Goal: Find contact information: Find contact information

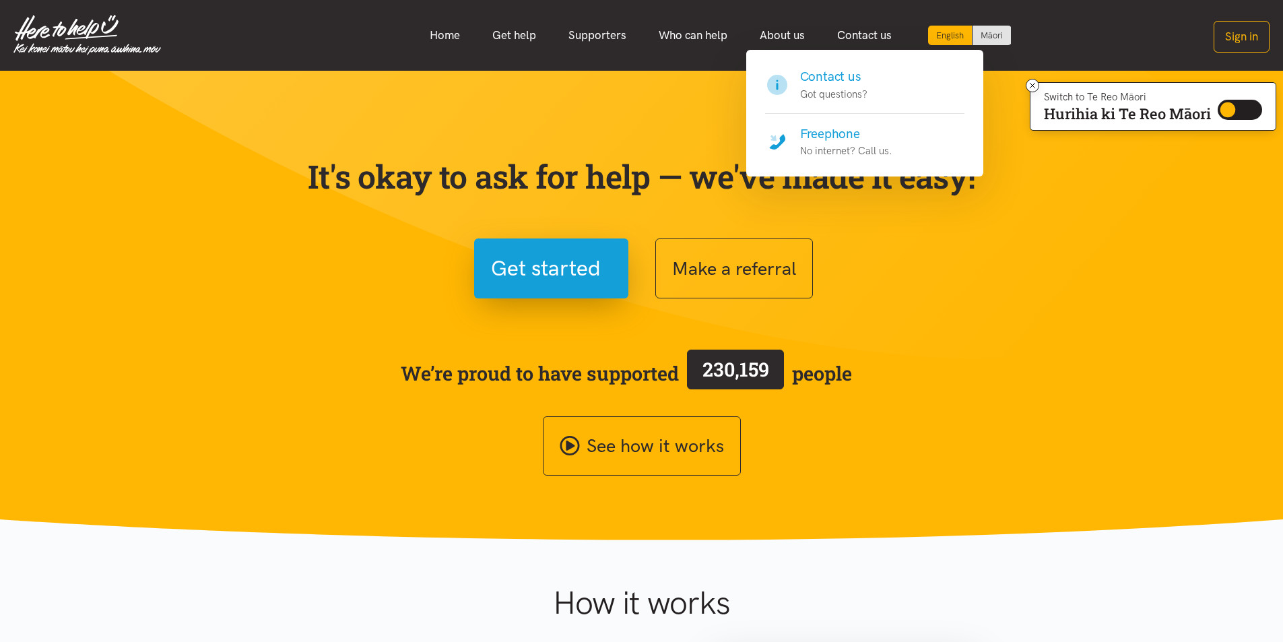
click at [838, 131] on h4 "Freephone" at bounding box center [846, 134] width 92 height 19
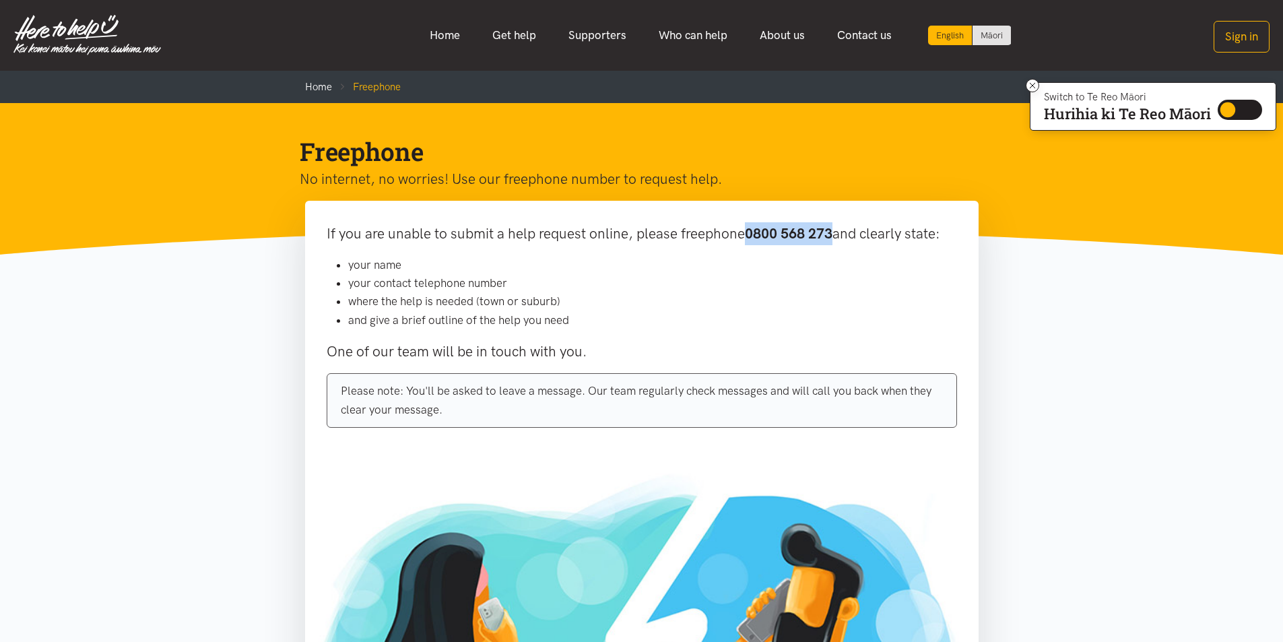
drag, startPoint x: 746, startPoint y: 233, endPoint x: 837, endPoint y: 234, distance: 90.9
click at [837, 234] on p "If you are unable to submit a help request online, please freephone 0800 568 27…" at bounding box center [642, 233] width 630 height 23
click at [325, 233] on div "If you are unable to submit a help request online, please freephone 0800 568 27…" at bounding box center [641, 330] width 673 height 259
drag, startPoint x: 325, startPoint y: 228, endPoint x: 627, endPoint y: 345, distance: 324.3
click at [627, 345] on div "If you are unable to submit a help request online, please freephone 0800 568 27…" at bounding box center [641, 330] width 673 height 259
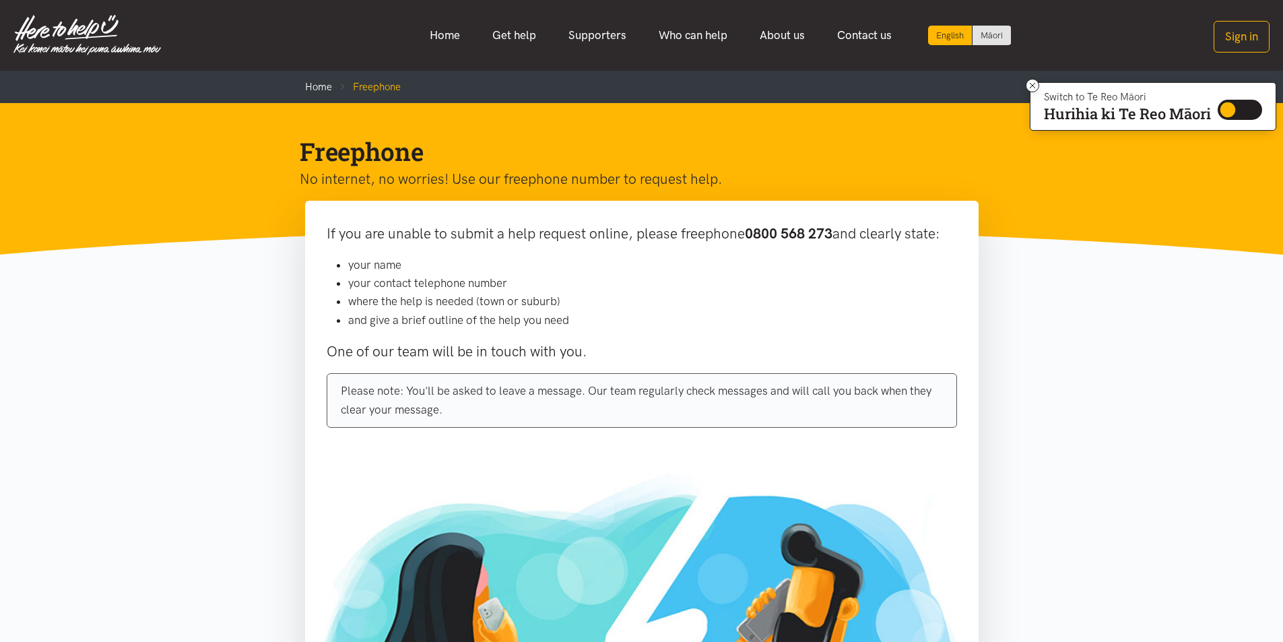
copy div "If you are unable to submit a help request online, please freephone 0800 568 27…"
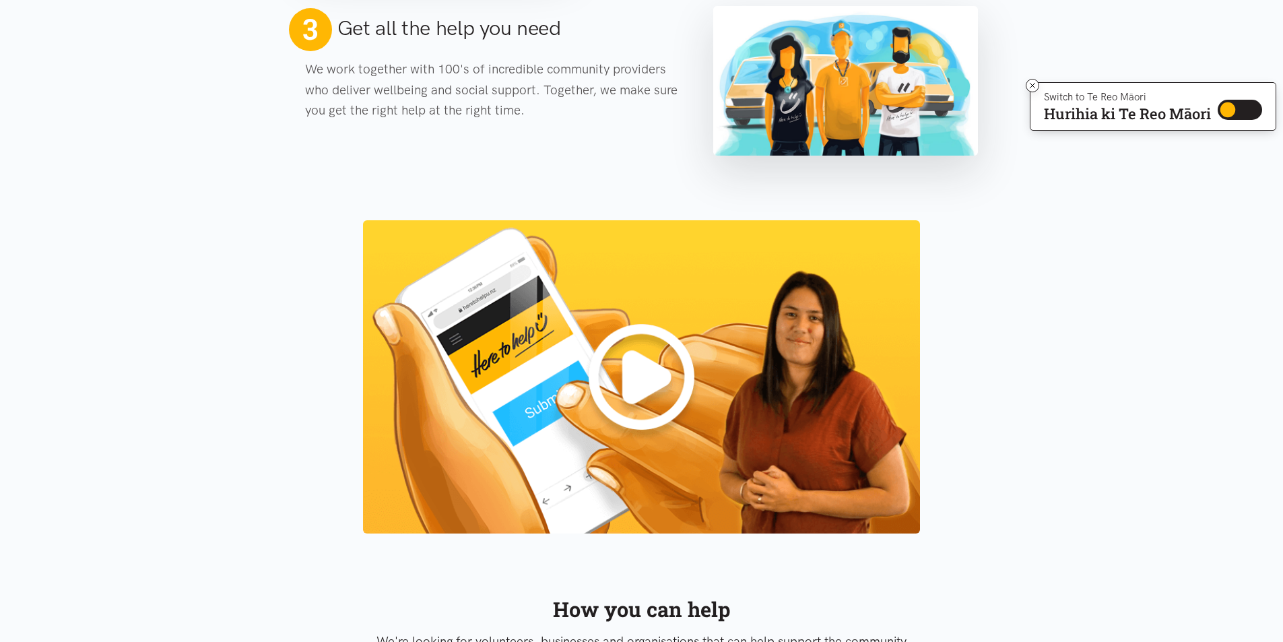
scroll to position [1280, 0]
